Goal: Obtain resource: Obtain resource

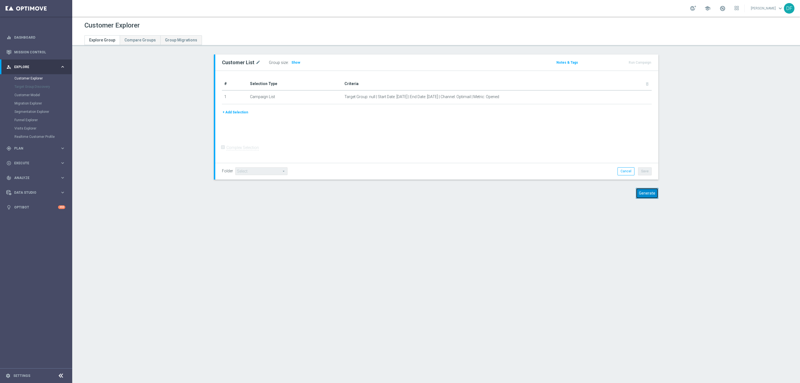
click at [645, 192] on button "Generate" at bounding box center [647, 193] width 23 height 11
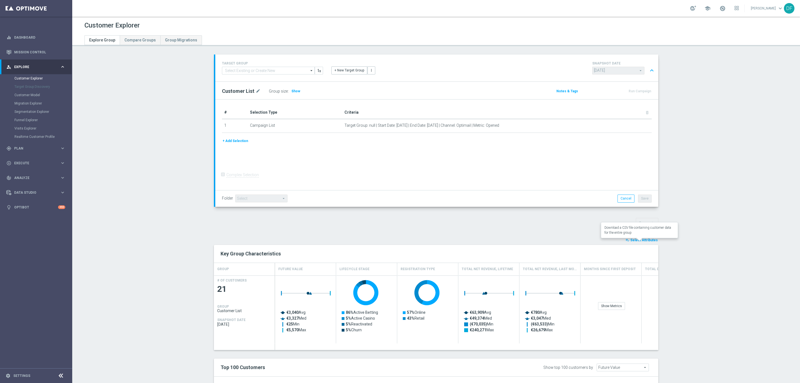
click at [643, 381] on button "open_in_browser Export" at bounding box center [642, 384] width 19 height 7
click at [291, 90] on span "Show" at bounding box center [295, 91] width 9 height 4
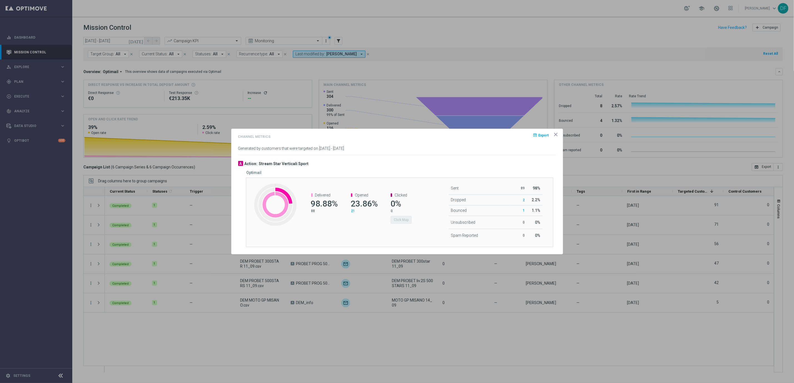
click at [555, 136] on icon "icon" at bounding box center [556, 135] width 6 height 6
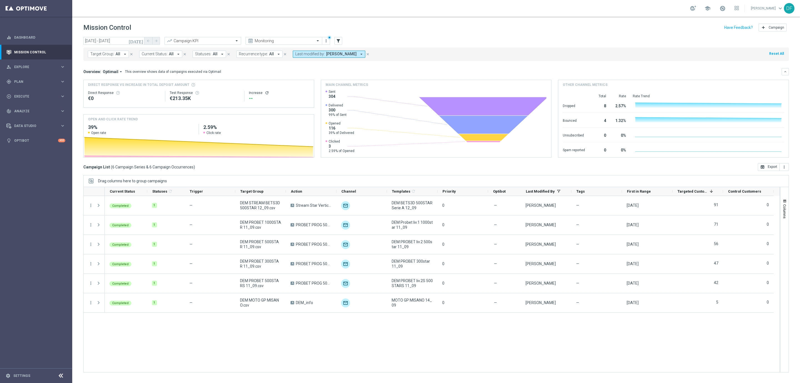
click at [139, 40] on icon "today" at bounding box center [136, 40] width 15 height 5
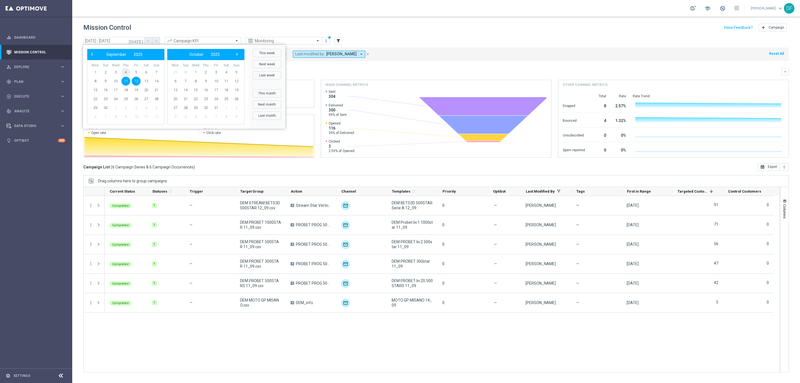
click at [126, 71] on span "4" at bounding box center [125, 72] width 9 height 9
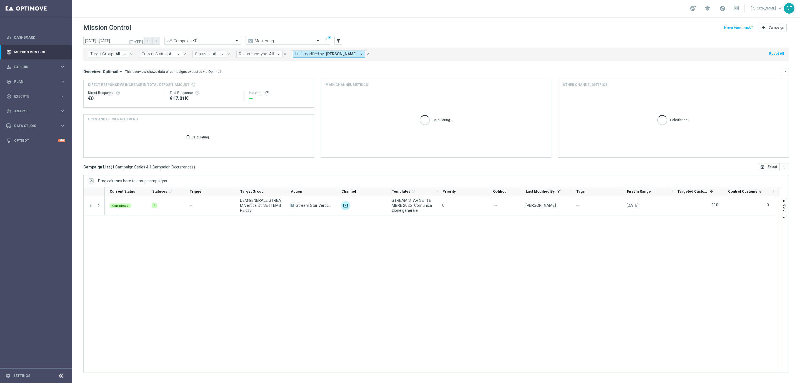
click at [139, 42] on icon "today" at bounding box center [136, 40] width 15 height 5
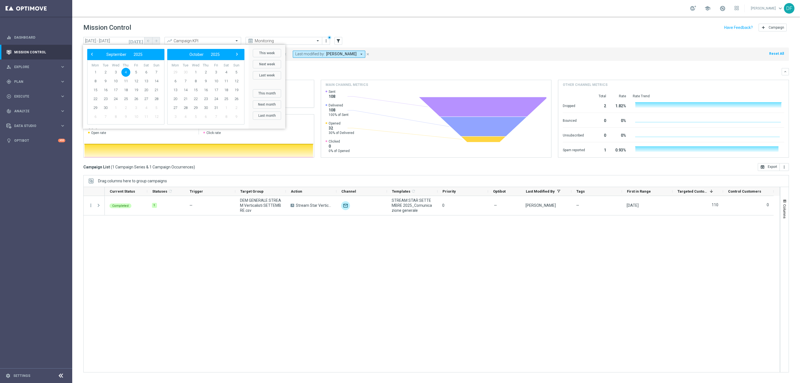
click at [125, 69] on span "4" at bounding box center [125, 72] width 9 height 9
click at [134, 69] on span "5" at bounding box center [136, 72] width 9 height 9
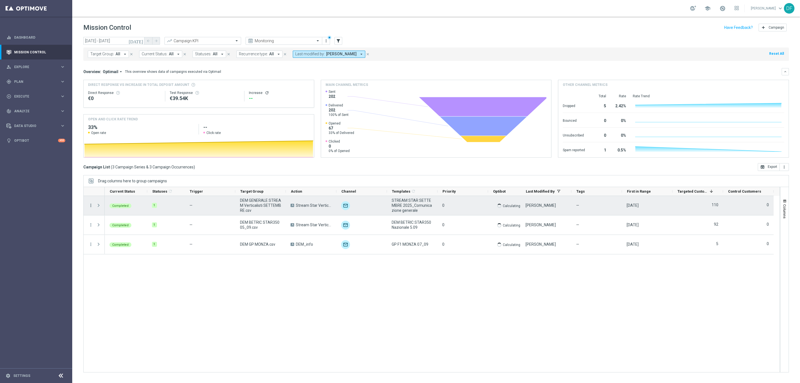
click at [91, 206] on icon "more_vert" at bounding box center [90, 205] width 5 height 5
click at [103, 224] on span "Channel Metrics" at bounding box center [115, 225] width 26 height 4
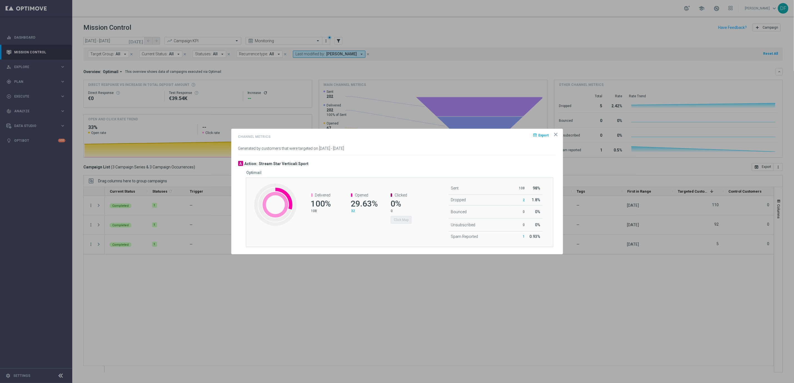
click at [353, 210] on span "32" at bounding box center [353, 211] width 4 height 4
click at [555, 134] on icon "icon" at bounding box center [555, 134] width 3 height 3
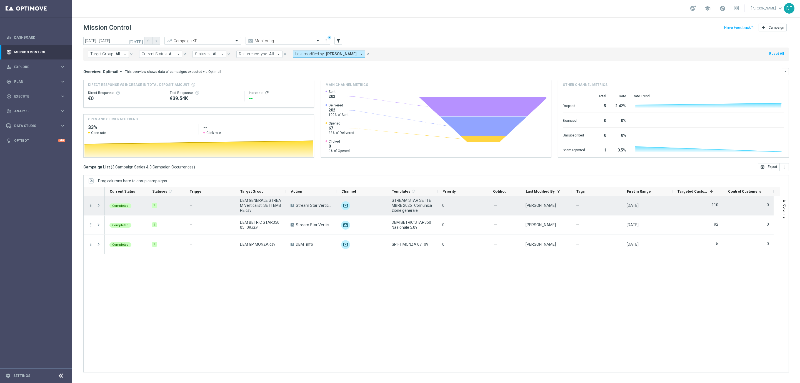
click at [90, 207] on icon "more_vert" at bounding box center [90, 205] width 5 height 5
click at [109, 224] on span "Channel Metrics" at bounding box center [115, 225] width 26 height 4
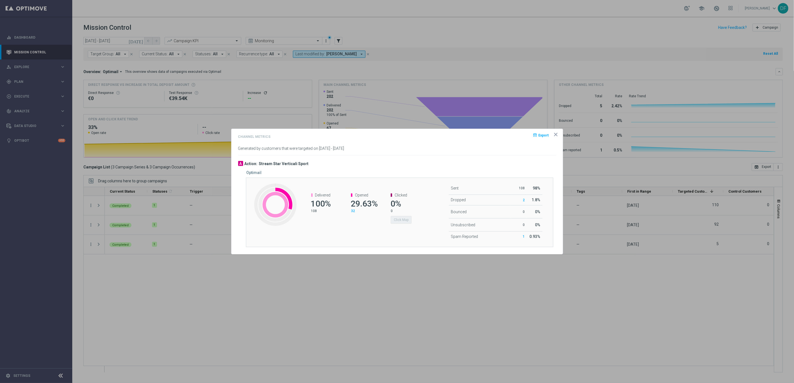
click at [555, 135] on icon "icon" at bounding box center [556, 135] width 6 height 6
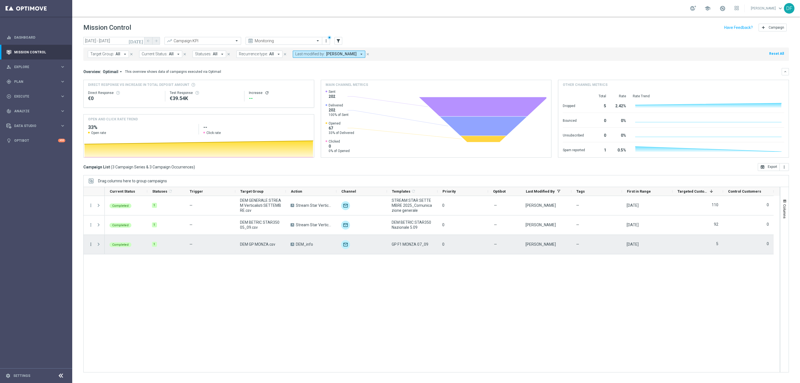
click at [91, 245] on icon "more_vert" at bounding box center [90, 244] width 5 height 5
click at [113, 264] on span "Channel Metrics" at bounding box center [115, 264] width 26 height 4
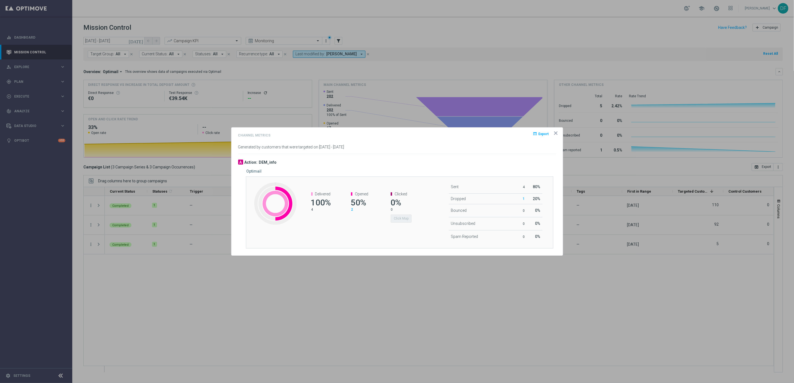
click at [555, 133] on icon "icon" at bounding box center [556, 133] width 6 height 6
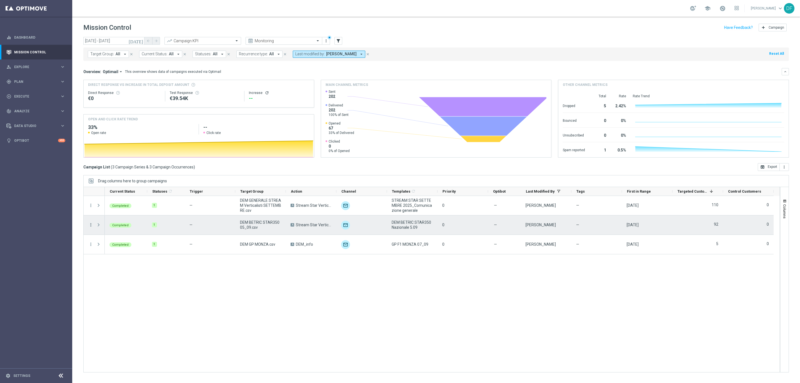
click at [90, 225] on icon "more_vert" at bounding box center [90, 224] width 5 height 5
click at [107, 242] on span "Channel Metrics" at bounding box center [115, 244] width 26 height 4
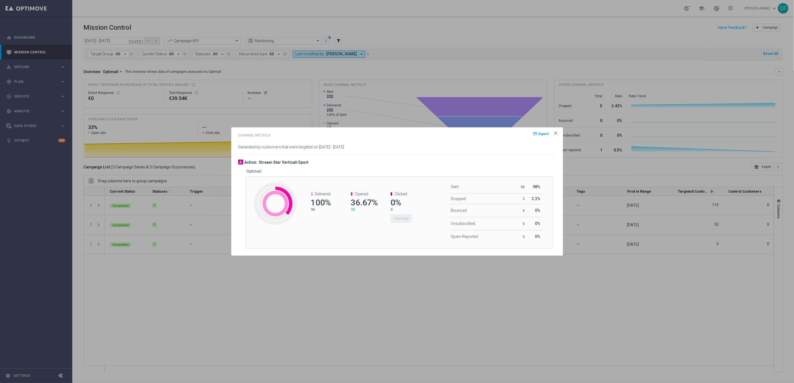
click at [556, 133] on icon "icon" at bounding box center [555, 133] width 3 height 3
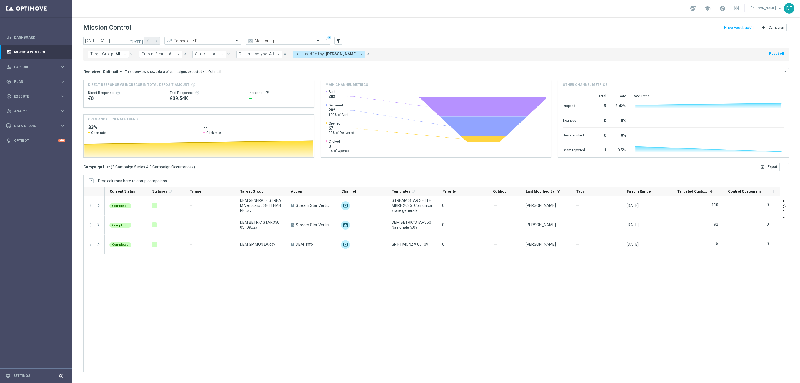
click at [142, 40] on icon "today" at bounding box center [136, 40] width 15 height 5
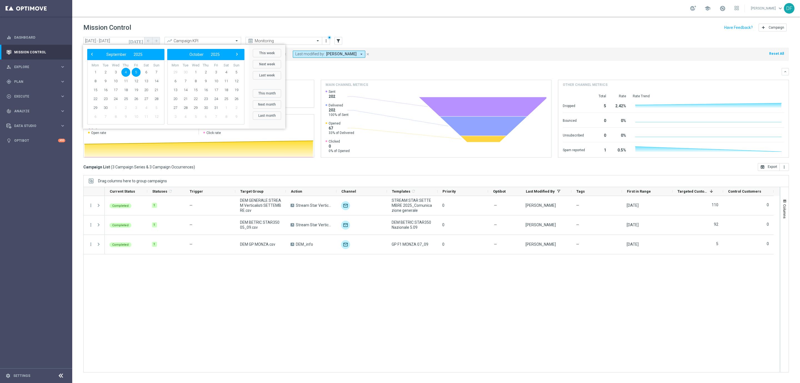
click at [123, 73] on span "4" at bounding box center [125, 72] width 9 height 9
click at [95, 89] on span "15" at bounding box center [95, 90] width 9 height 9
type input "04 Sep 2025 - 15 Sep 2025"
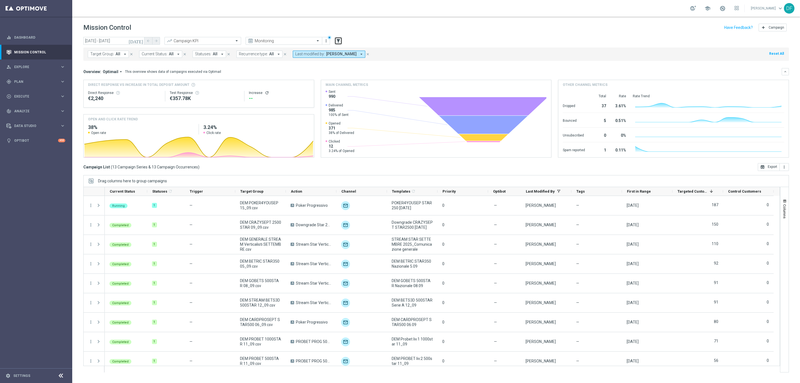
click at [336, 43] on icon "filter_alt" at bounding box center [338, 40] width 5 height 5
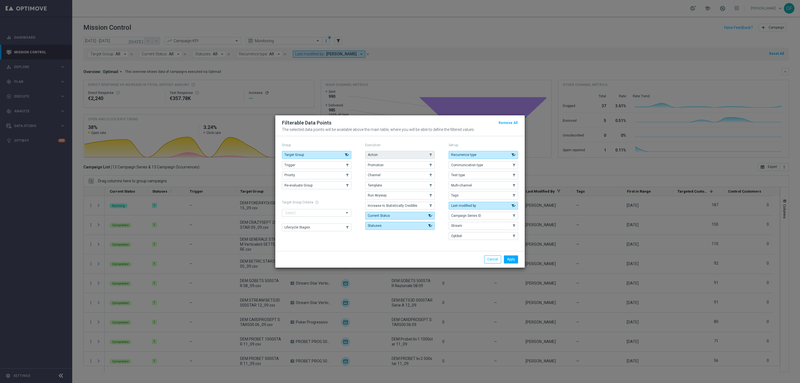
click at [391, 154] on button "Action" at bounding box center [399, 155] width 69 height 8
click at [509, 260] on button "Apply" at bounding box center [511, 259] width 14 height 8
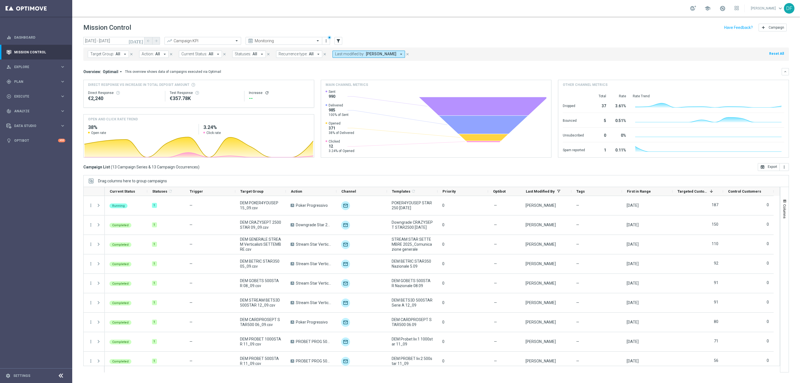
click at [163, 53] on icon "arrow_drop_down" at bounding box center [164, 54] width 5 height 5
click at [143, 92] on div "Stream Star Verticali Sport" at bounding box center [188, 91] width 92 height 9
type input "stream s"
click at [333, 72] on div "Overview: Optimail arrow_drop_down This overview shows data of campaigns execut…" at bounding box center [432, 71] width 698 height 5
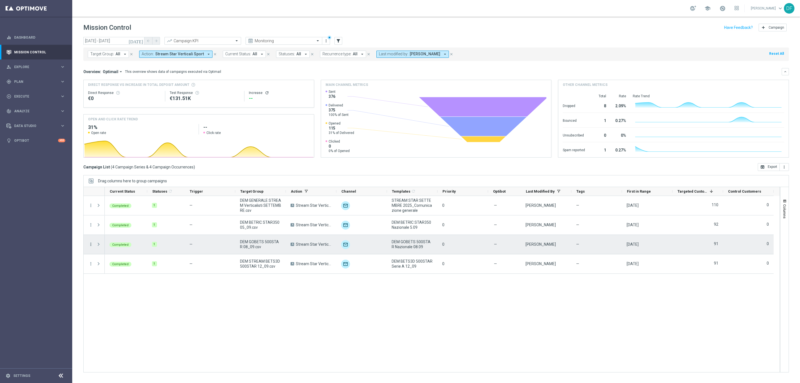
click at [91, 244] on icon "more_vert" at bounding box center [90, 244] width 5 height 5
click at [104, 262] on span "Channel Metrics" at bounding box center [115, 264] width 26 height 4
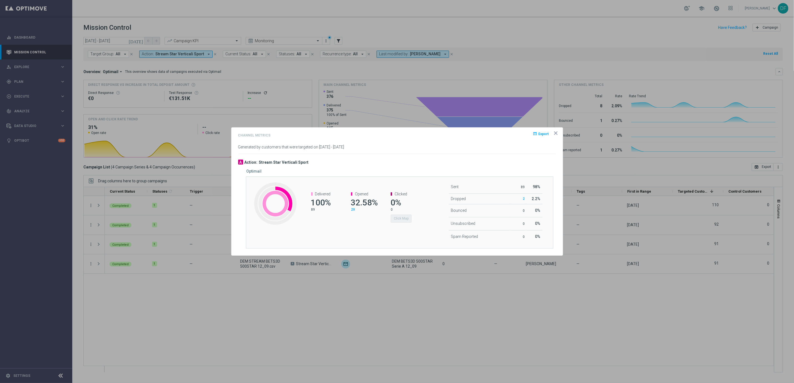
click at [352, 209] on span "29" at bounding box center [353, 210] width 4 height 4
click at [556, 134] on icon "icon" at bounding box center [556, 133] width 6 height 6
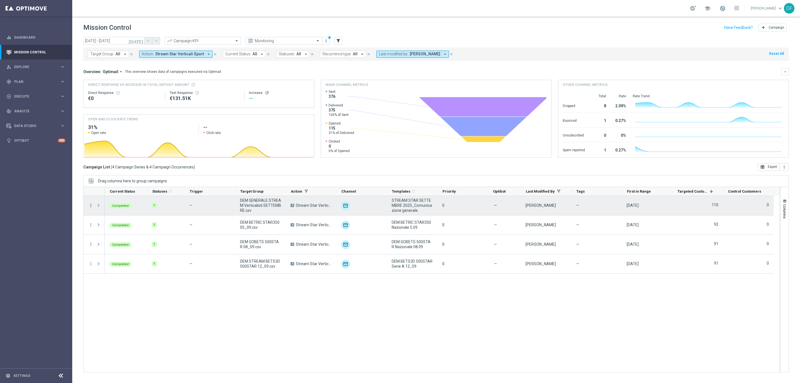
click at [91, 207] on icon "more_vert" at bounding box center [90, 205] width 5 height 5
click at [114, 224] on span "Channel Metrics" at bounding box center [115, 225] width 26 height 4
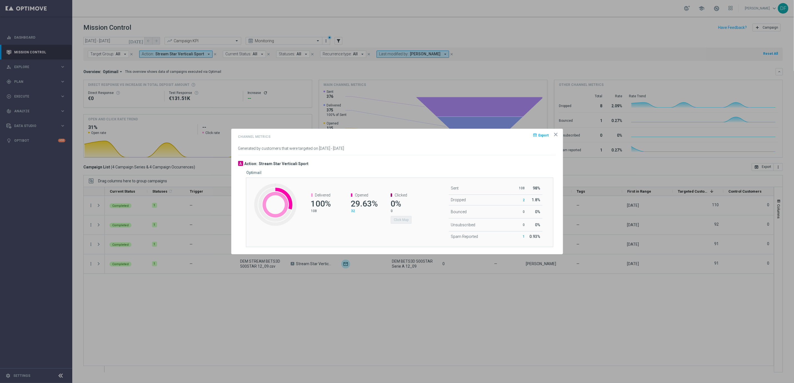
click at [353, 210] on span "32" at bounding box center [353, 211] width 4 height 4
click at [556, 134] on icon "icon" at bounding box center [555, 134] width 3 height 3
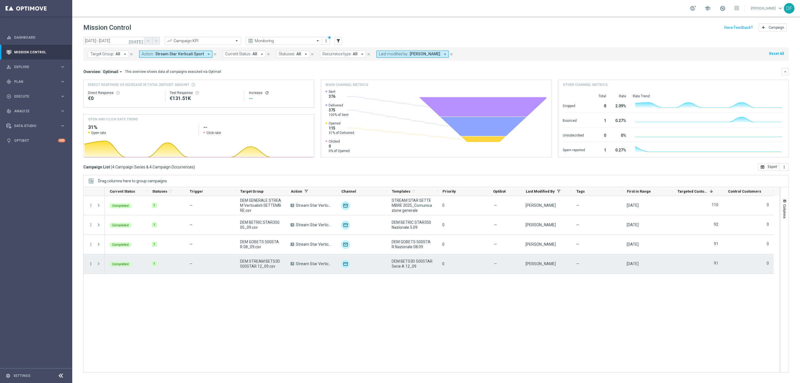
click at [90, 264] on icon "more_vert" at bounding box center [90, 263] width 5 height 5
click at [112, 283] on span "Channel Metrics" at bounding box center [115, 283] width 26 height 4
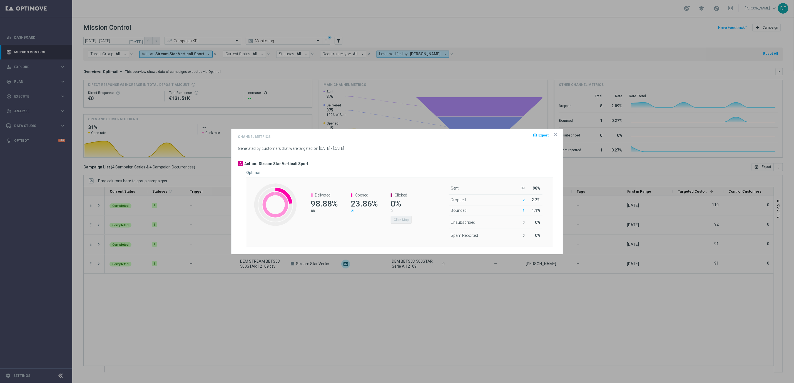
click at [353, 209] on span "21" at bounding box center [353, 211] width 4 height 4
click at [554, 130] on opti-dialog-container "Channel Metrics open_in_browser Export Generated by customers that were targete…" at bounding box center [396, 191] width 331 height 125
click at [554, 133] on icon "icon" at bounding box center [555, 134] width 3 height 3
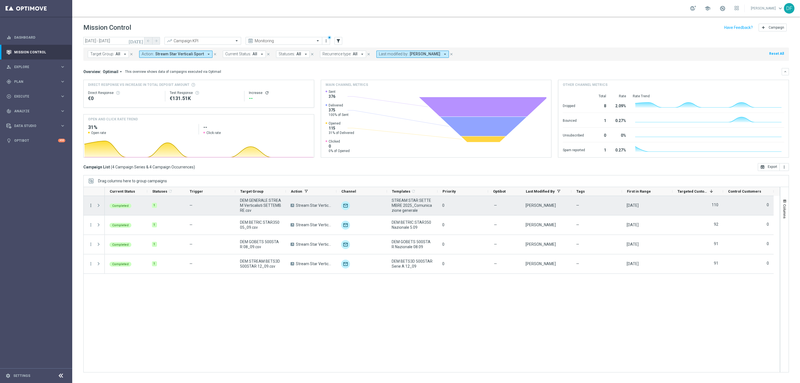
click at [93, 208] on icon "more_vert" at bounding box center [90, 205] width 5 height 5
click at [103, 225] on span "Channel Metrics" at bounding box center [115, 225] width 26 height 4
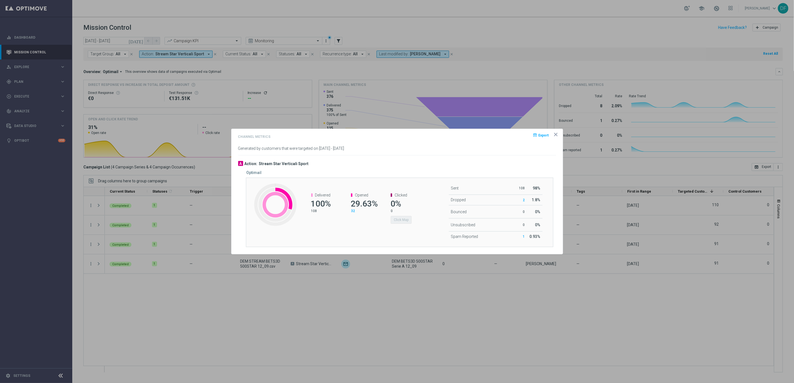
click at [353, 211] on span "32" at bounding box center [353, 211] width 4 height 4
click at [555, 135] on icon "icon" at bounding box center [556, 135] width 6 height 6
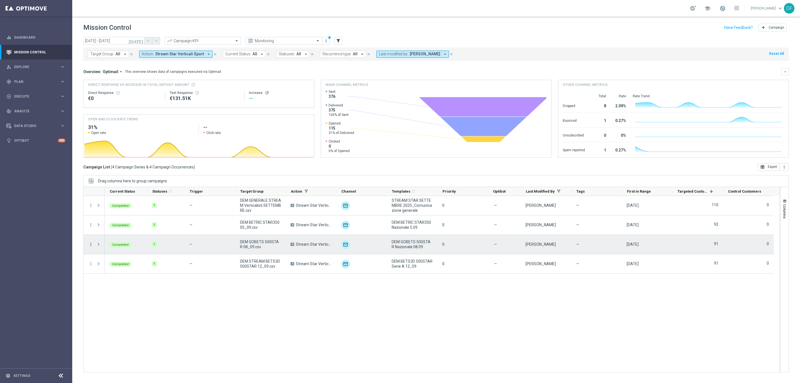
click at [91, 244] on icon "more_vert" at bounding box center [90, 244] width 5 height 5
click at [109, 262] on span "Channel Metrics" at bounding box center [115, 264] width 26 height 4
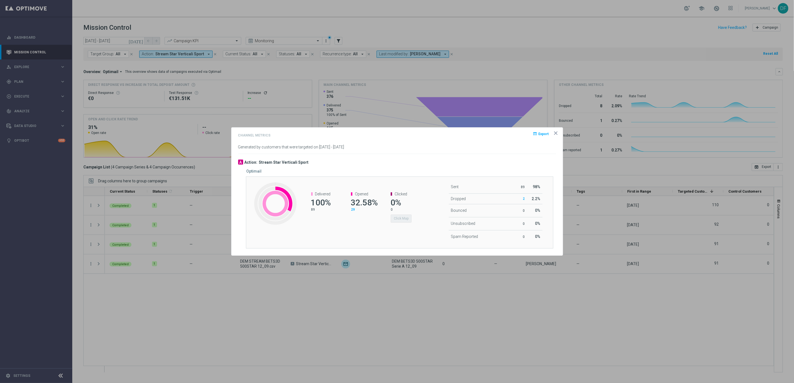
click at [353, 209] on span "29" at bounding box center [353, 210] width 4 height 4
click at [352, 210] on span "29" at bounding box center [353, 210] width 4 height 4
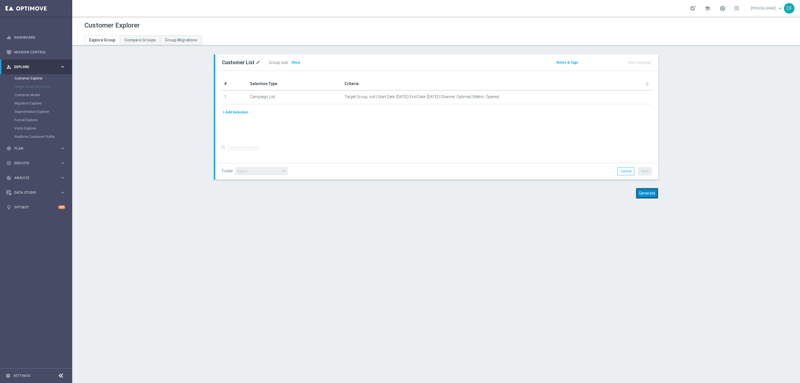
click at [644, 192] on button "Generate" at bounding box center [647, 193] width 23 height 11
click at [639, 193] on button "Generate" at bounding box center [647, 193] width 23 height 11
click at [647, 194] on button "Generate" at bounding box center [647, 193] width 23 height 11
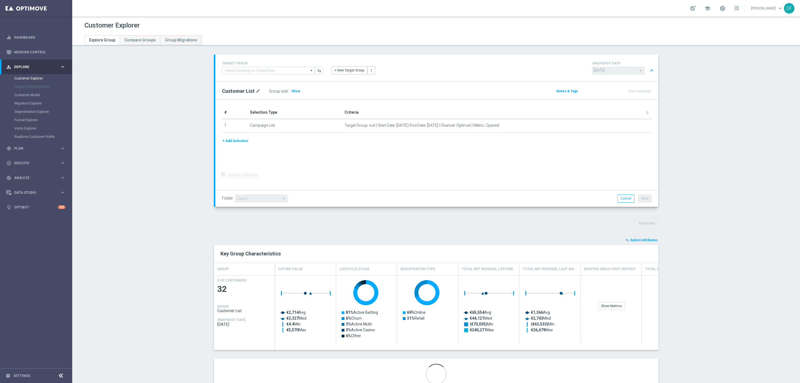
click at [638, 241] on span "Select Attributes" at bounding box center [644, 240] width 28 height 4
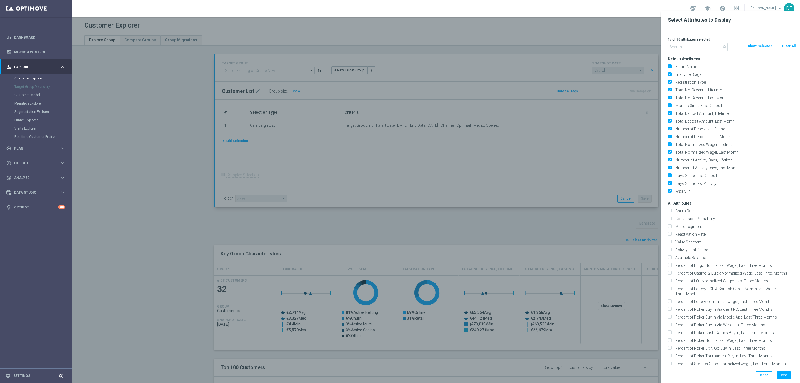
click at [785, 44] on button "Clear All" at bounding box center [788, 46] width 15 height 6
checkbox input "false"
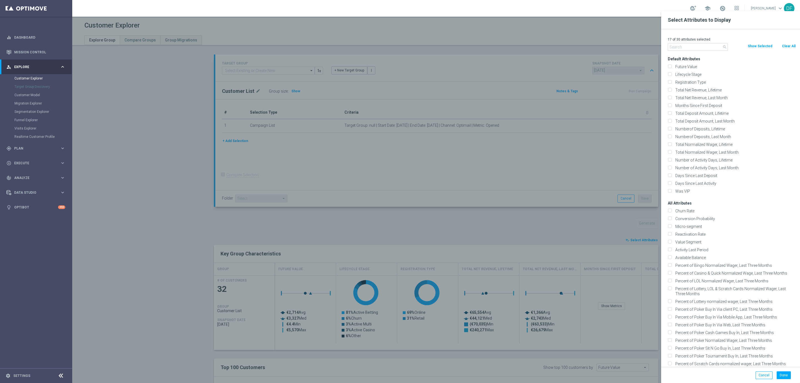
checkbox input "false"
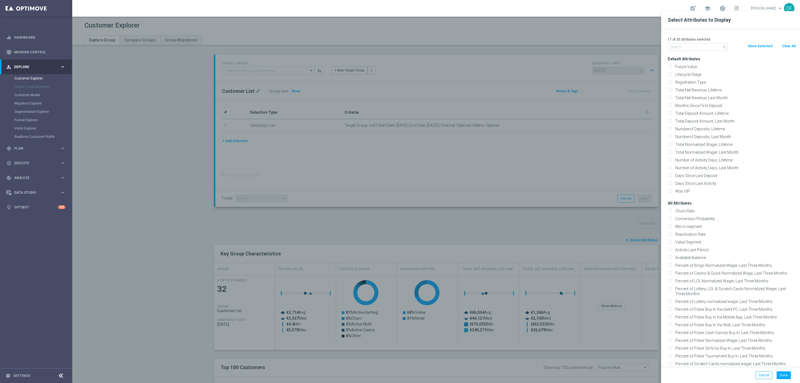
checkbox input "false"
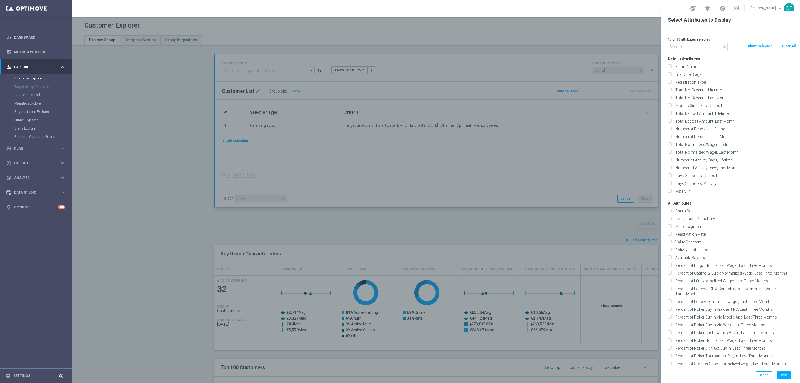
checkbox input "false"
click at [682, 48] on input "text" at bounding box center [698, 47] width 60 height 8
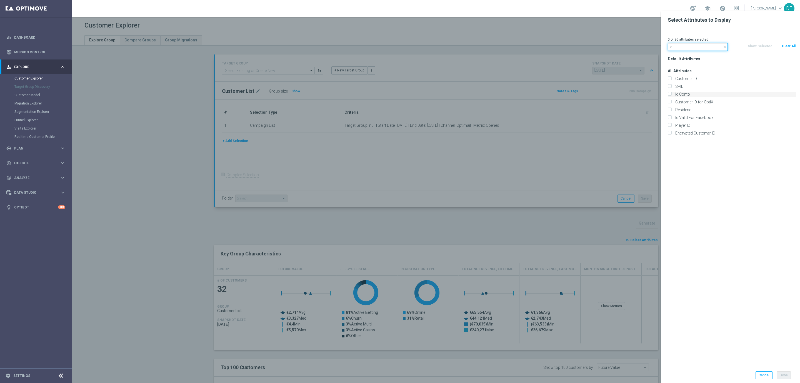
type input "id"
click at [669, 94] on input "Id Conto" at bounding box center [670, 95] width 4 height 4
checkbox input "true"
click at [784, 374] on button "Done" at bounding box center [784, 375] width 14 height 8
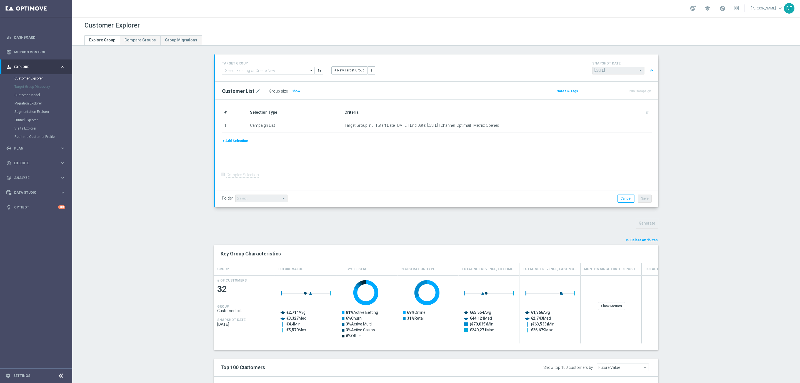
type input "Search"
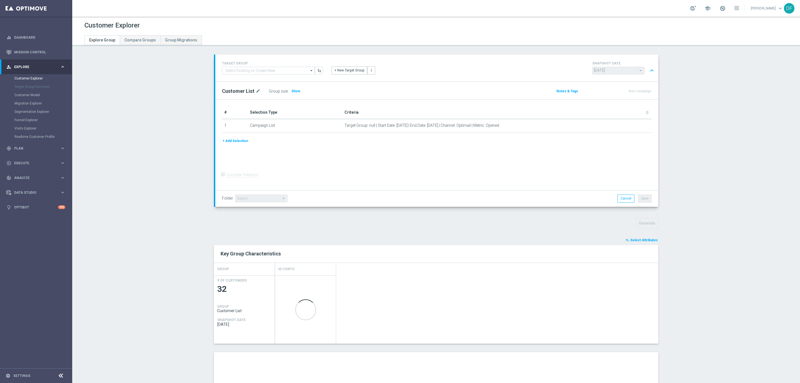
click at [730, 267] on section "TARGET GROUP arrow_drop_down Show Selected 0 of NaN 01.02 reminder 2701 BIANCOL…" at bounding box center [436, 284] width 728 height 460
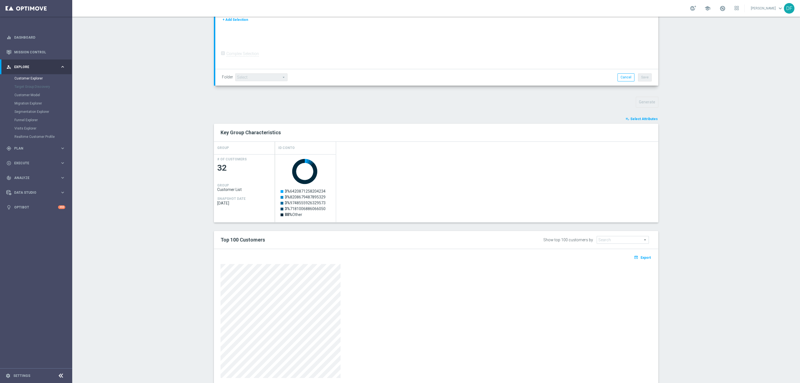
scroll to position [138, 0]
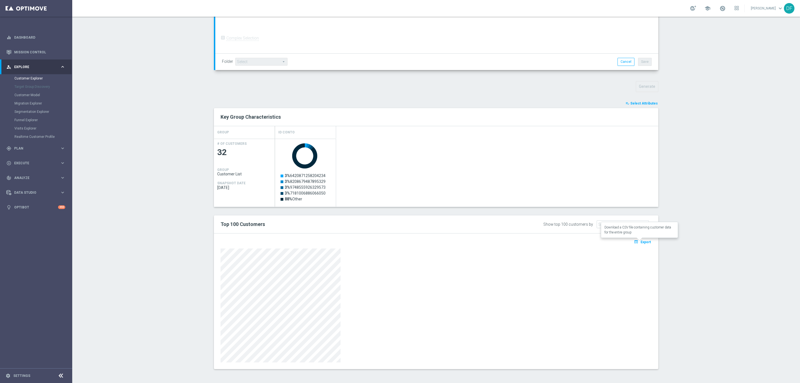
click at [643, 242] on span "Export" at bounding box center [646, 242] width 10 height 4
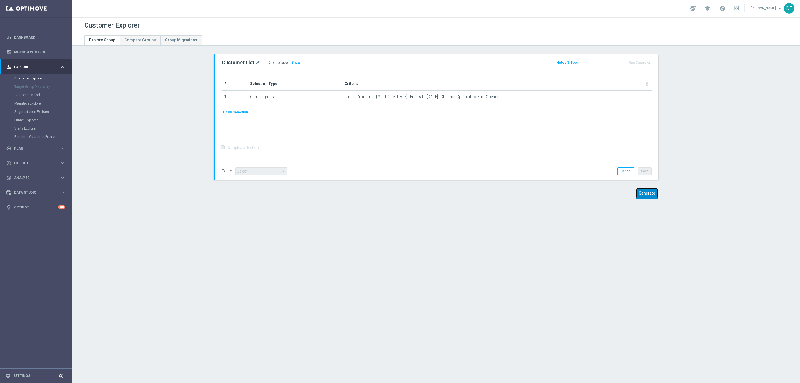
click at [636, 192] on button "Generate" at bounding box center [647, 193] width 23 height 11
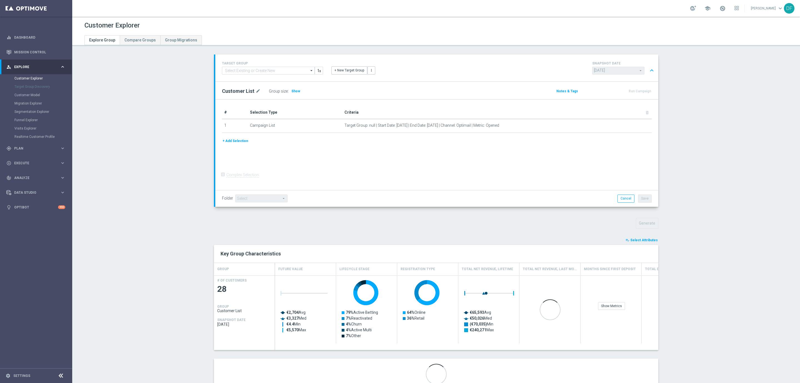
scroll to position [22, 0]
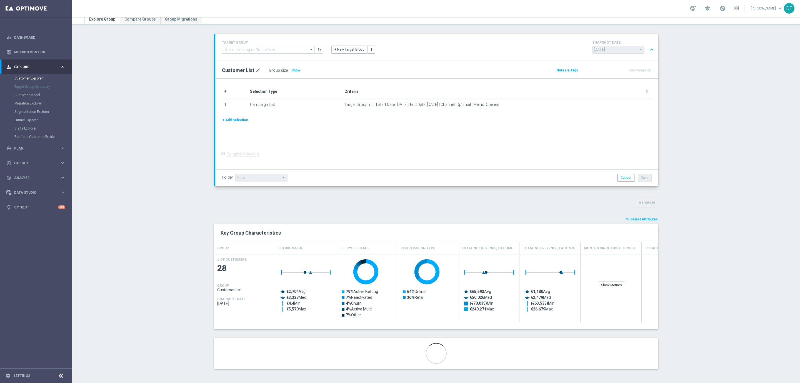
click at [646, 218] on span "Select Attributes" at bounding box center [644, 219] width 28 height 4
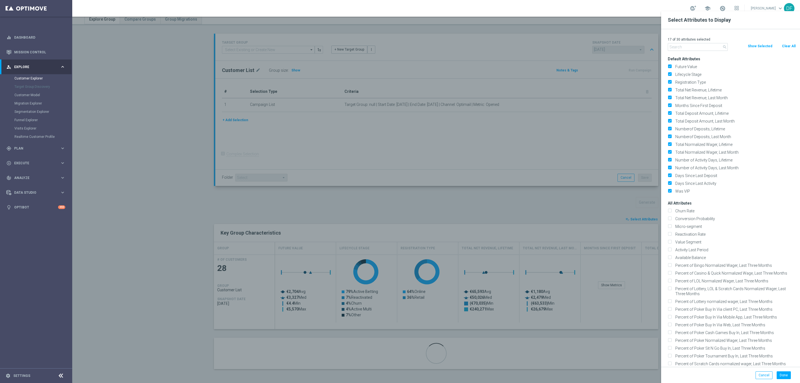
click at [789, 46] on button "Clear All" at bounding box center [788, 46] width 15 height 6
checkbox input "false"
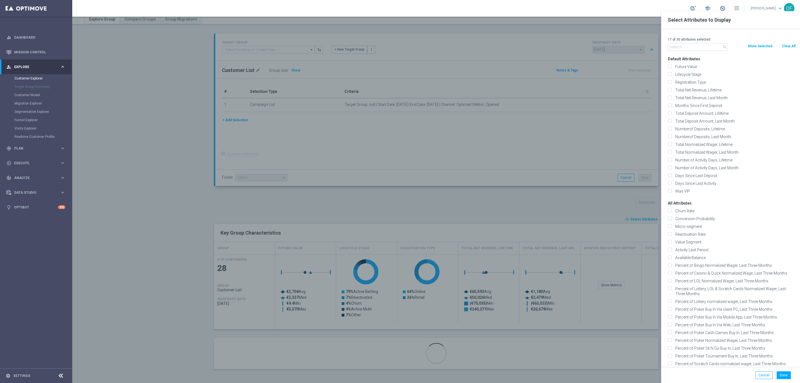
checkbox input "false"
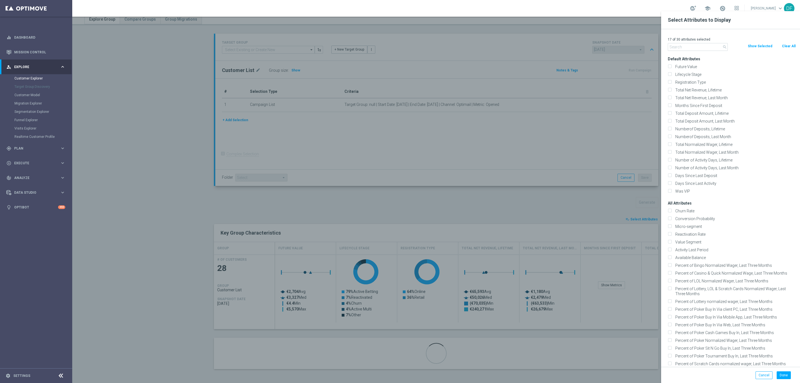
checkbox input "false"
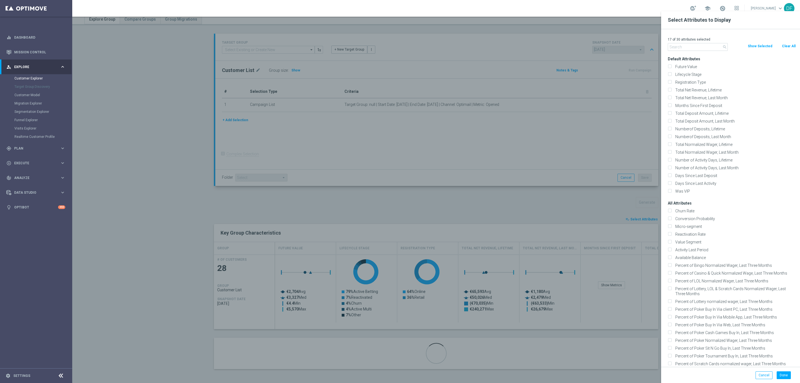
checkbox input "false"
click at [681, 49] on input "text" at bounding box center [698, 47] width 60 height 8
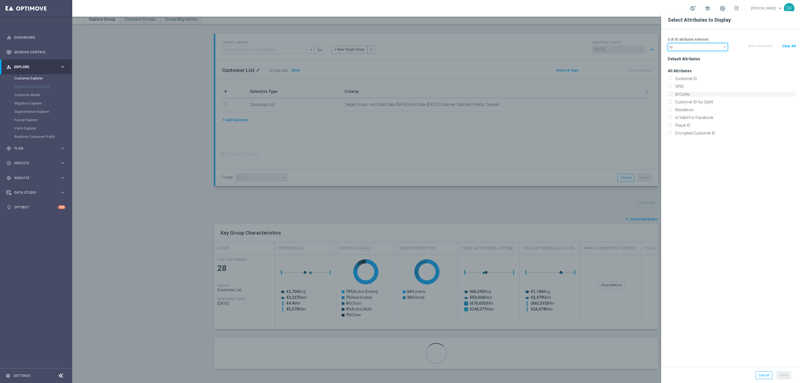
type input "id"
click at [670, 95] on input "Id Conto" at bounding box center [670, 95] width 4 height 4
checkbox input "true"
click at [788, 378] on button "Done" at bounding box center [784, 375] width 14 height 8
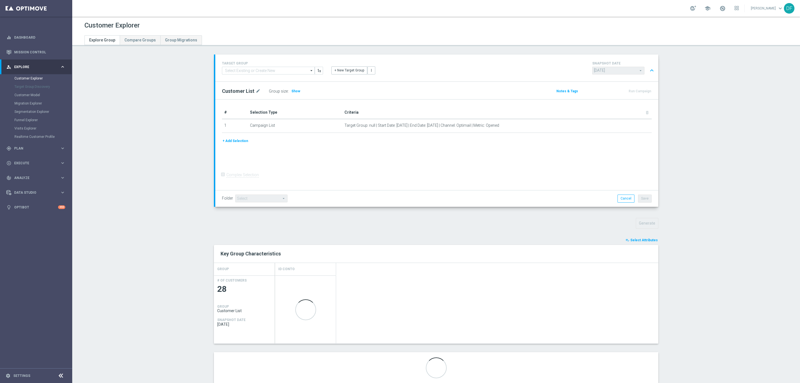
scroll to position [15, 0]
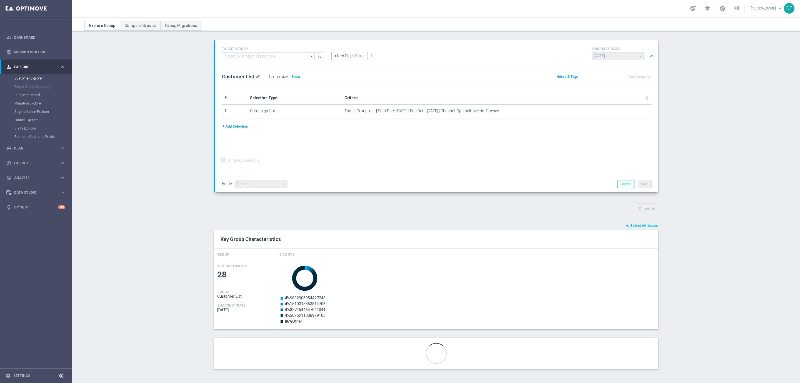
click at [628, 223] on button "playlist_add_check Select Attributes" at bounding box center [641, 226] width 33 height 6
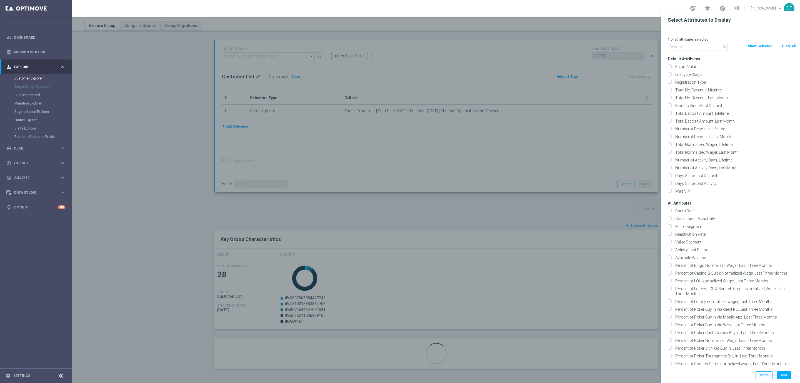
click at [613, 218] on div at bounding box center [472, 202] width 800 height 383
click at [787, 374] on button "Done" at bounding box center [784, 375] width 14 height 8
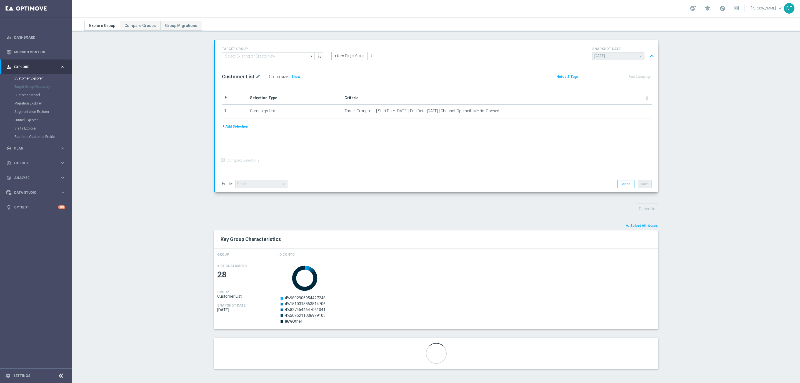
scroll to position [0, 0]
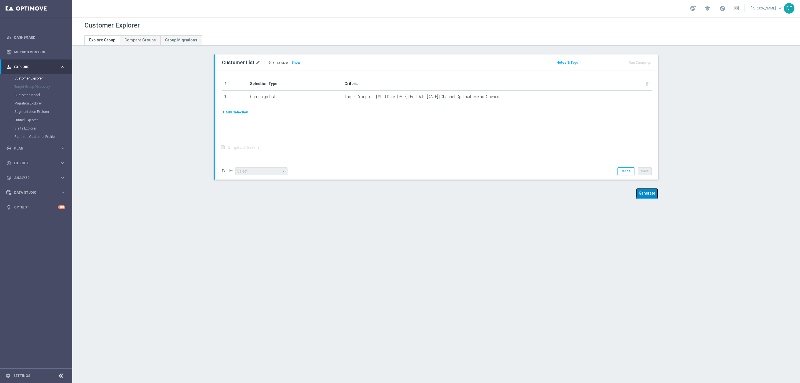
click at [650, 193] on button "Generate" at bounding box center [647, 193] width 23 height 11
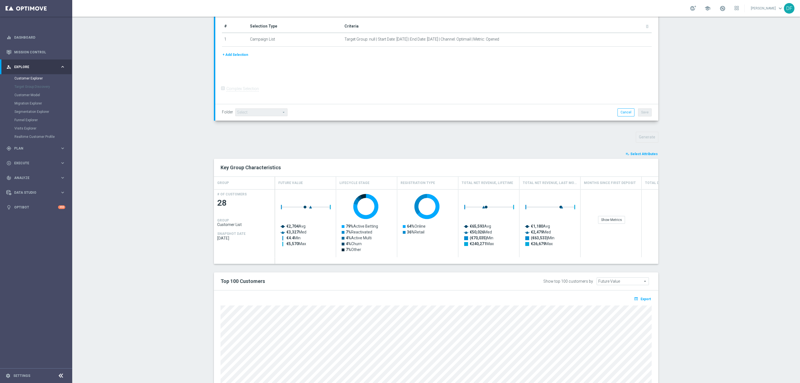
scroll to position [99, 0]
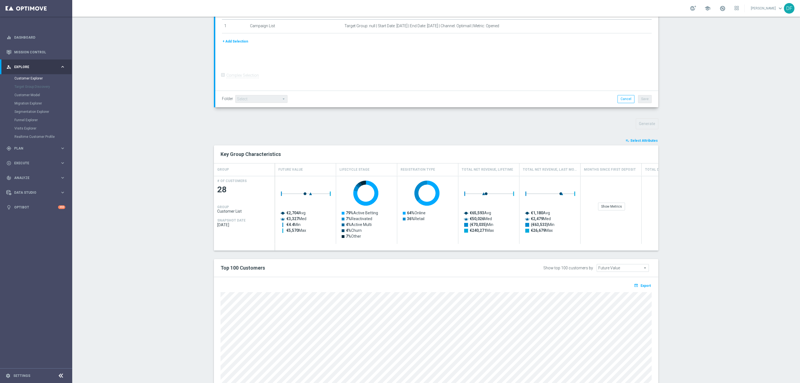
click at [645, 139] on span "Select Attributes" at bounding box center [644, 141] width 28 height 4
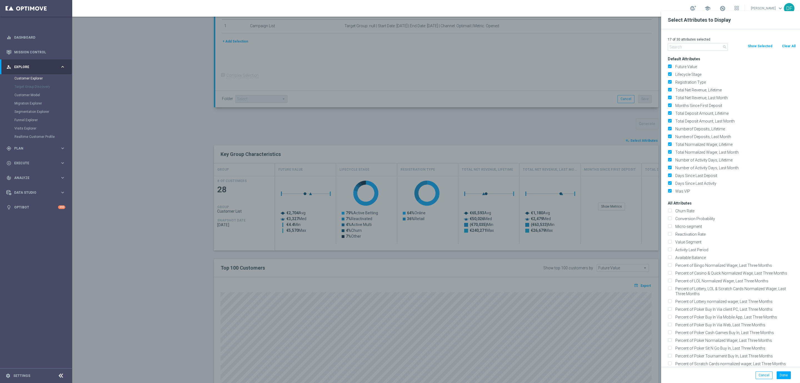
click at [785, 45] on button "Clear All" at bounding box center [788, 46] width 15 height 6
checkbox input "false"
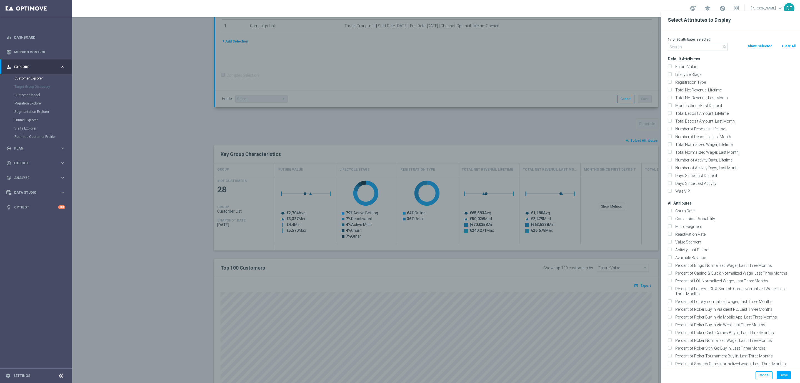
checkbox input "false"
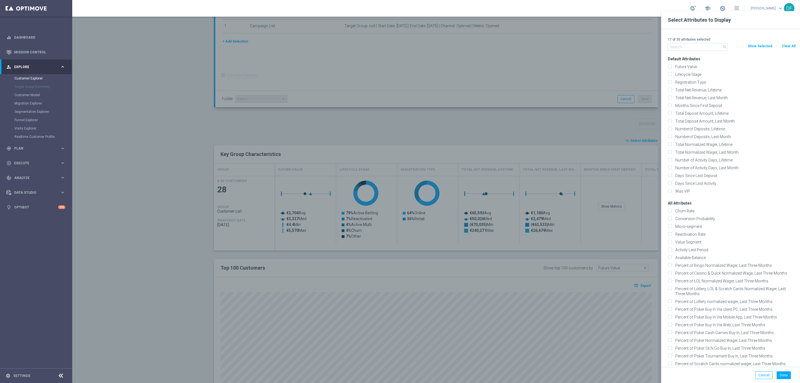
checkbox input "false"
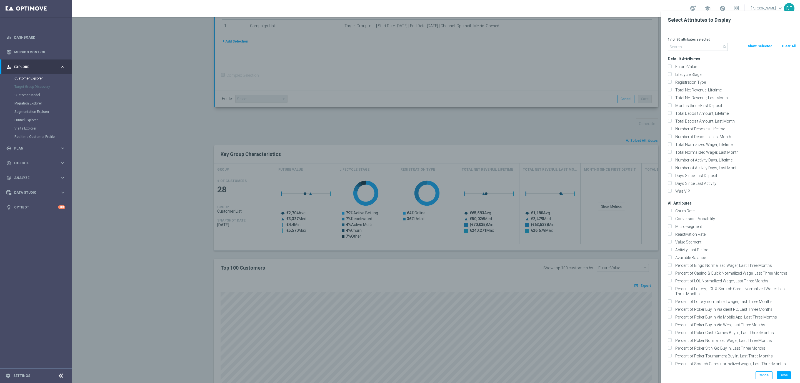
checkbox input "false"
click at [678, 46] on input "text" at bounding box center [698, 47] width 60 height 8
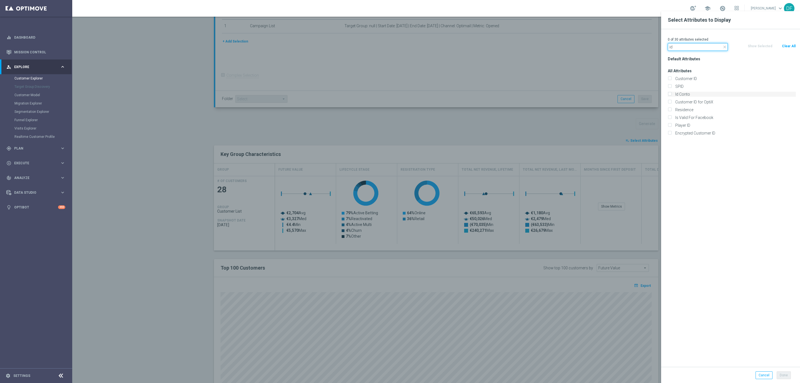
type input "id"
click at [673, 94] on div "Id Conto" at bounding box center [732, 94] width 128 height 5
click at [669, 94] on input "Id Conto" at bounding box center [670, 95] width 4 height 4
checkbox input "true"
click at [787, 376] on button "Done" at bounding box center [784, 375] width 14 height 8
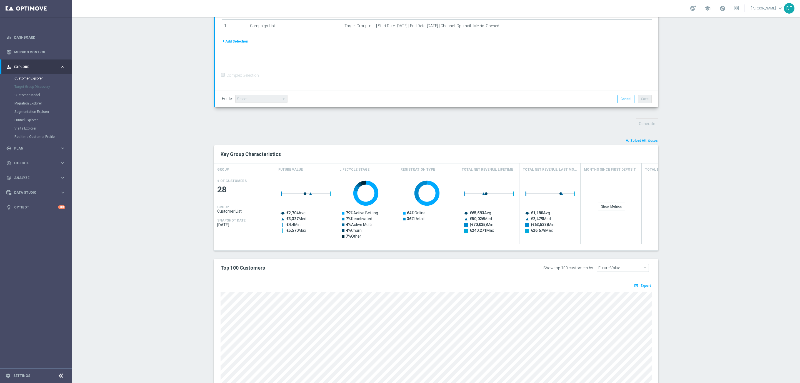
type input "Search"
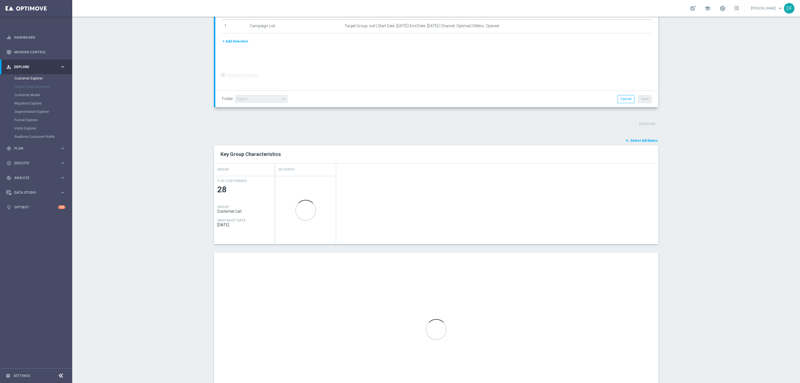
click at [731, 274] on section "TARGET GROUP arrow_drop_down Show Selected 0 of NaN 01.02 reminder 2701 BIANCOL…" at bounding box center [436, 185] width 728 height 460
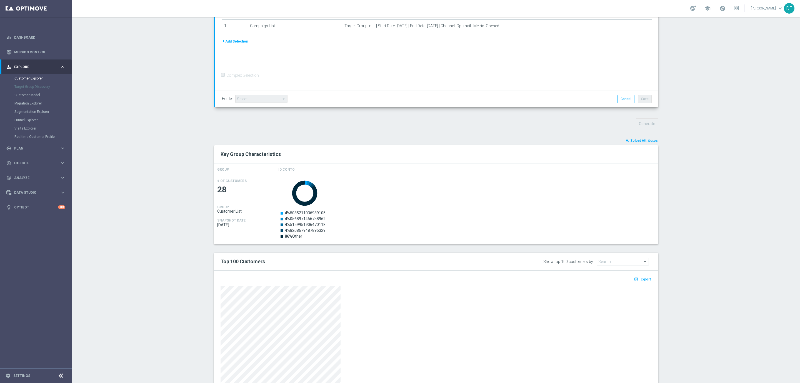
click at [646, 277] on button "open_in_browser Export" at bounding box center [642, 278] width 19 height 7
